Goal: Information Seeking & Learning: Learn about a topic

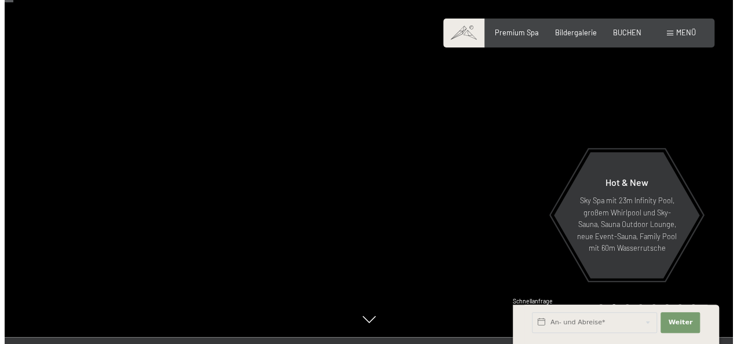
scroll to position [58, 0]
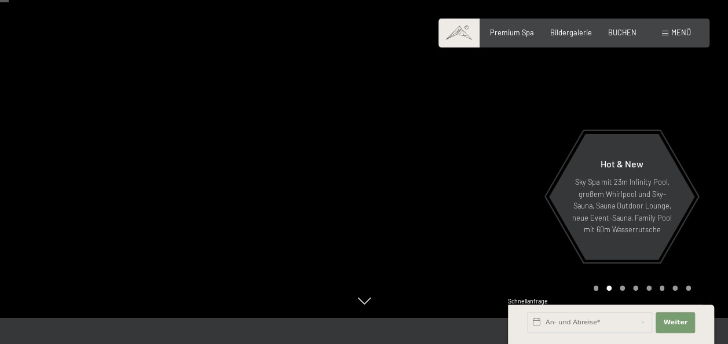
click at [689, 35] on span "Menü" at bounding box center [681, 32] width 20 height 9
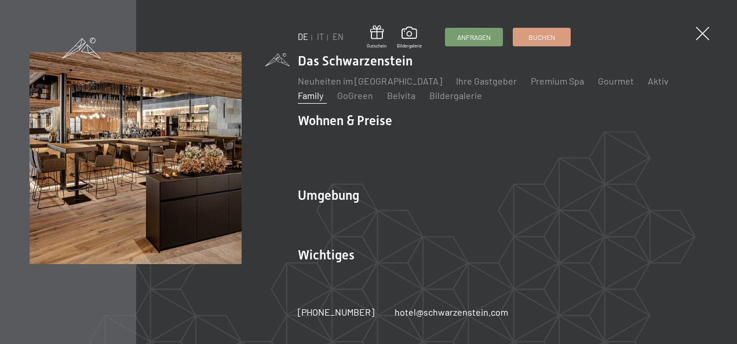
click at [323, 90] on link "Family" at bounding box center [310, 95] width 25 height 11
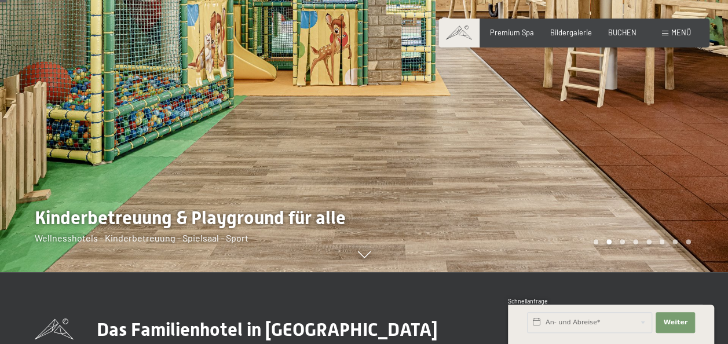
scroll to position [116, 0]
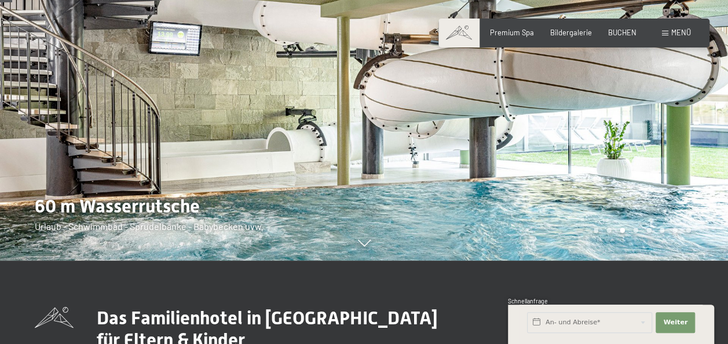
click at [667, 160] on div at bounding box center [546, 72] width 364 height 377
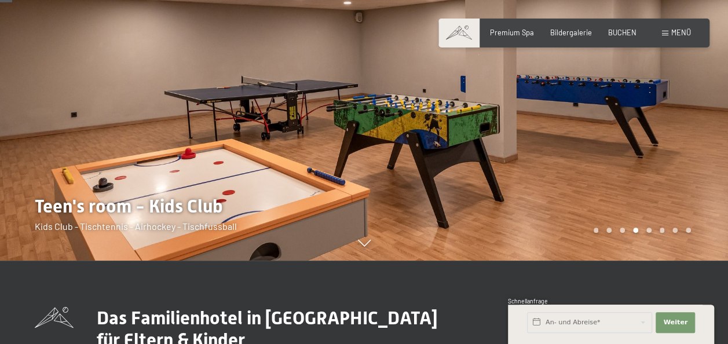
click at [636, 117] on div at bounding box center [546, 72] width 364 height 377
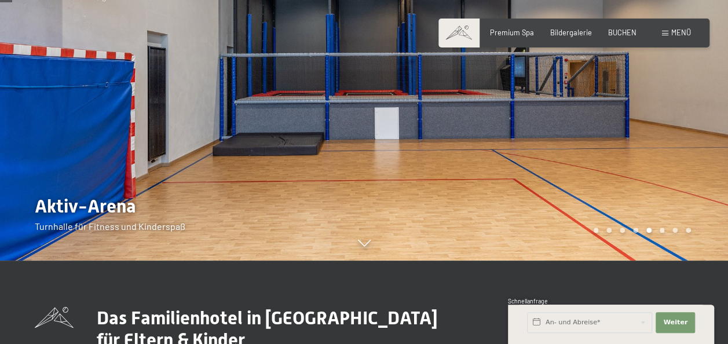
click at [628, 124] on div at bounding box center [546, 72] width 364 height 377
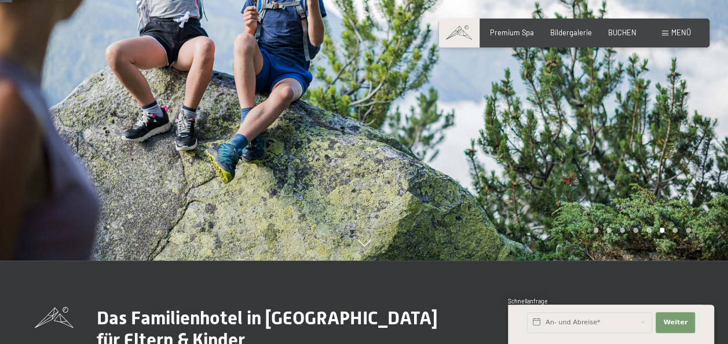
click at [43, 148] on div at bounding box center [182, 72] width 364 height 377
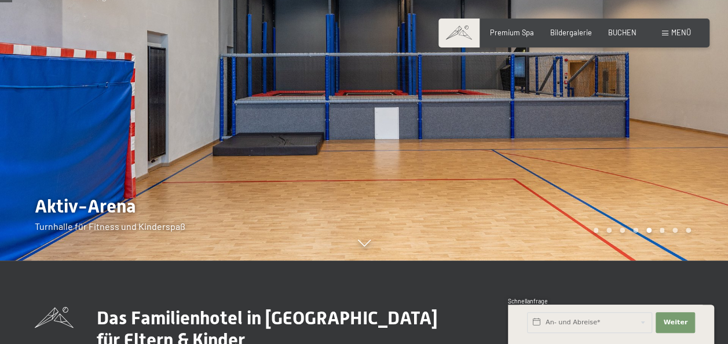
click at [648, 109] on div at bounding box center [546, 72] width 364 height 377
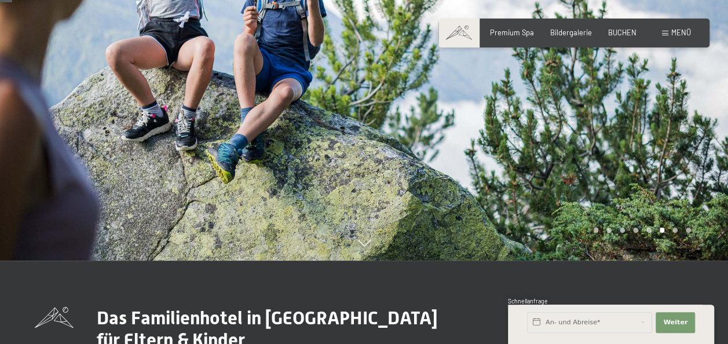
click at [647, 109] on div at bounding box center [546, 72] width 364 height 377
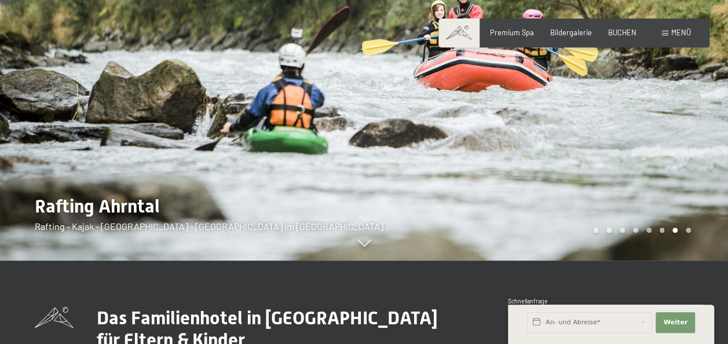
click at [644, 108] on div at bounding box center [546, 72] width 364 height 377
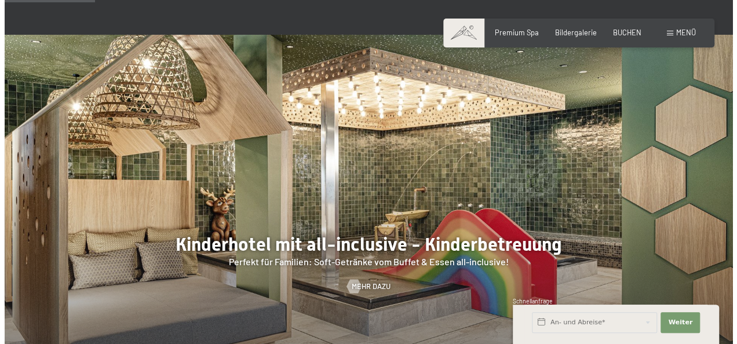
scroll to position [869, 0]
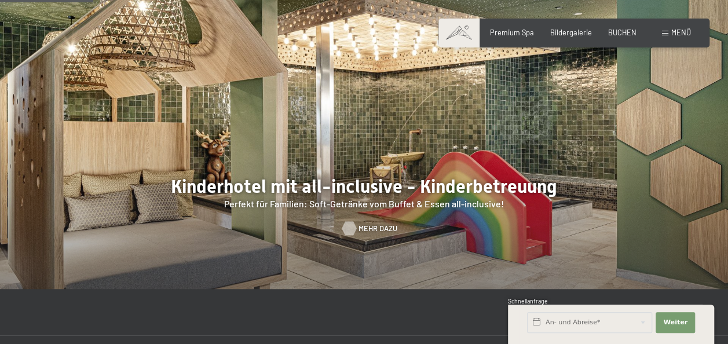
click at [376, 223] on span "Mehr dazu" at bounding box center [378, 228] width 39 height 10
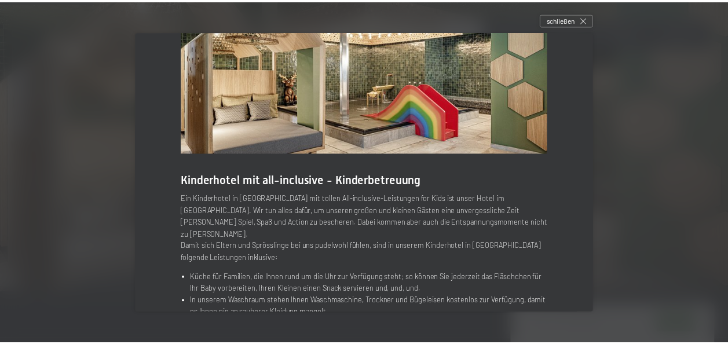
scroll to position [0, 0]
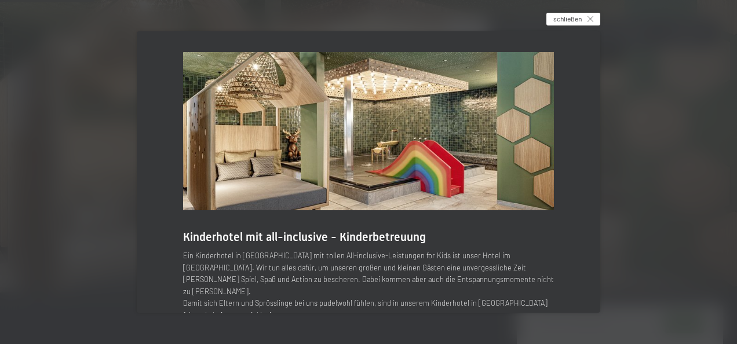
click at [568, 23] on span "schließen" at bounding box center [567, 19] width 28 height 10
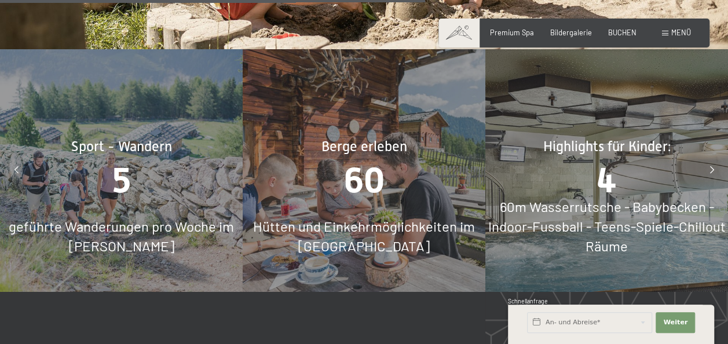
scroll to position [3708, 0]
